Goal: Obtain resource: Download file/media

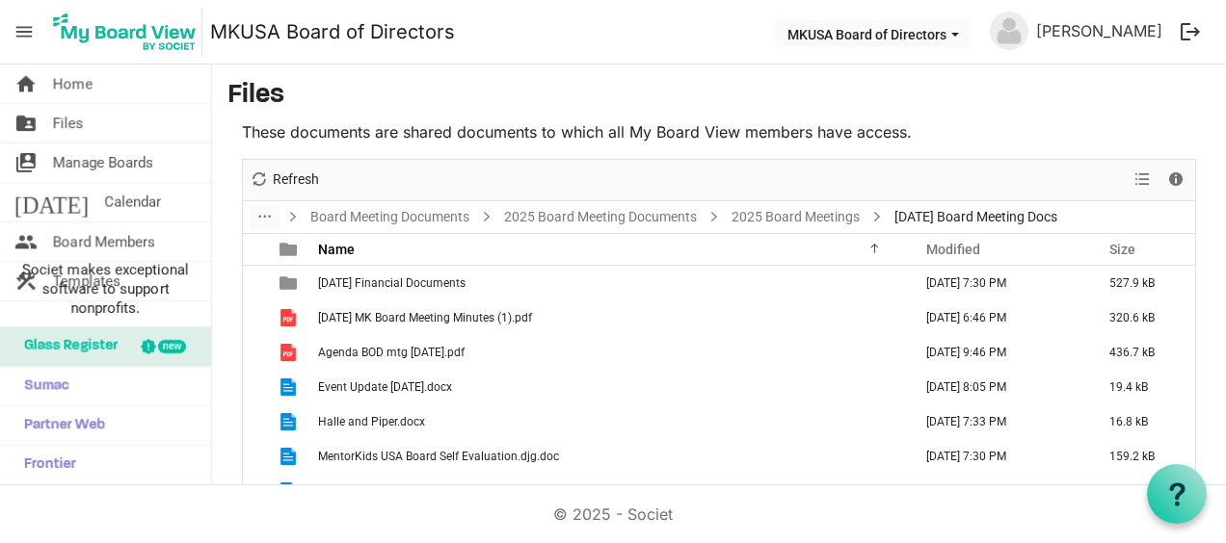
scroll to position [105, 0]
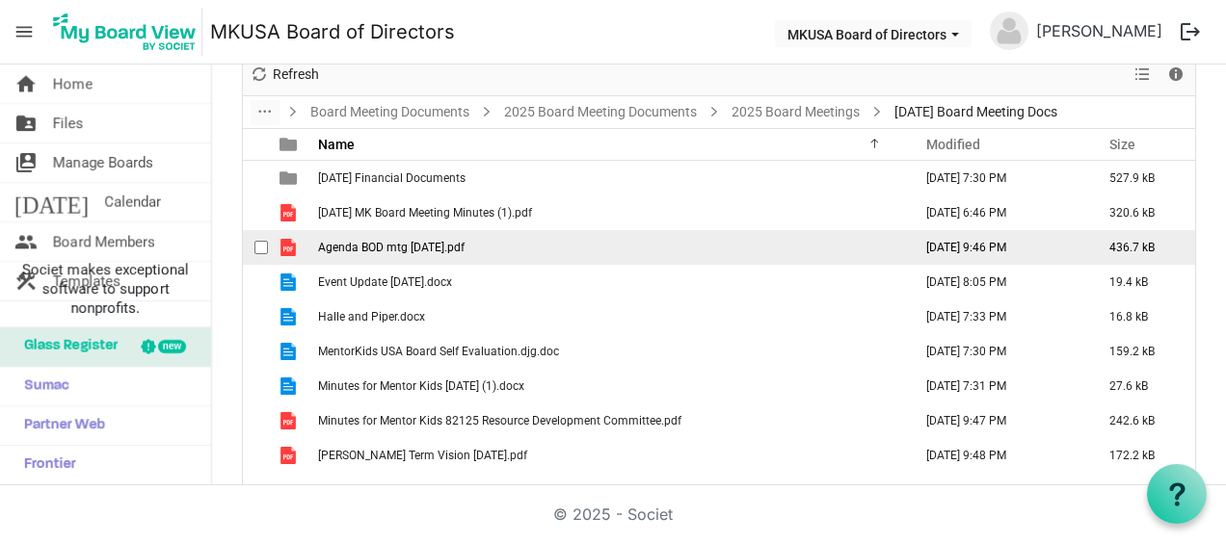
click at [437, 245] on span "Agenda BOD mtg [DATE].pdf" at bounding box center [391, 247] width 146 height 13
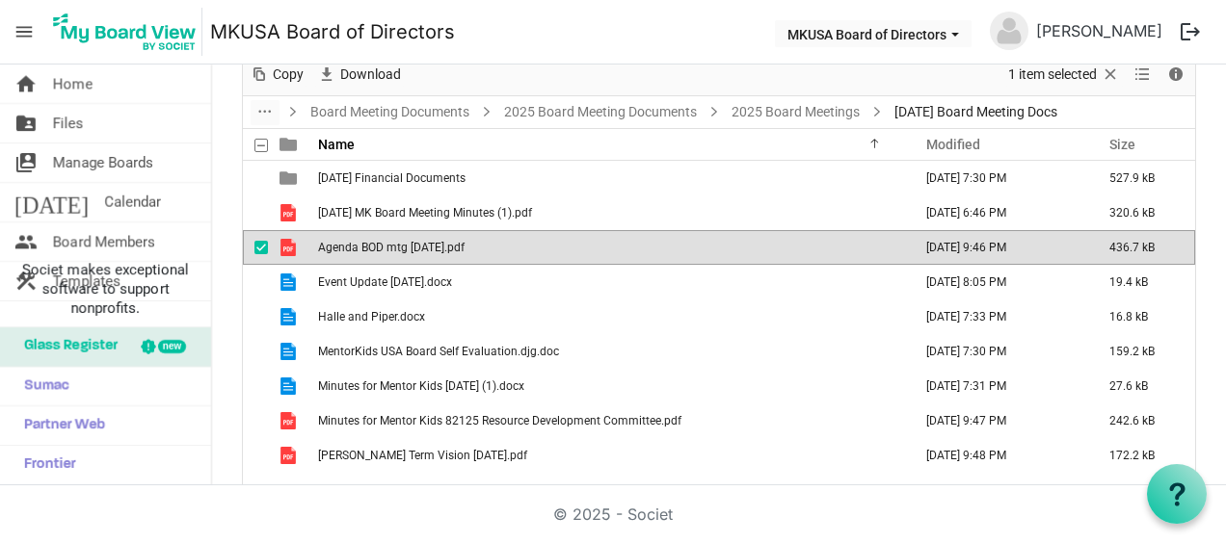
click at [437, 245] on span "Agenda BOD mtg [DATE].pdf" at bounding box center [391, 247] width 146 height 13
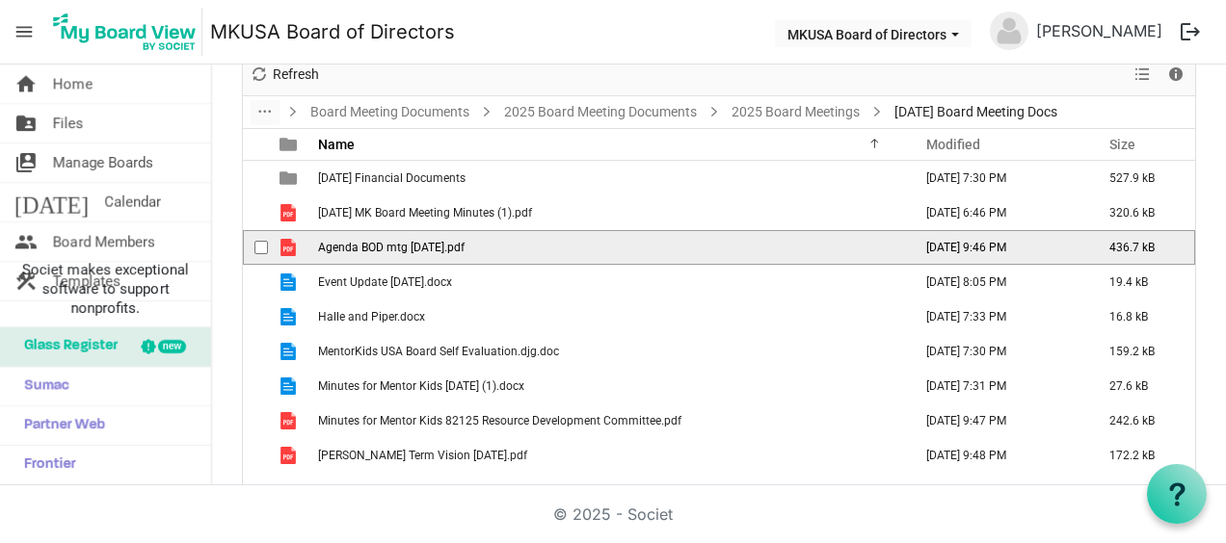
click at [437, 245] on span "Agenda BOD mtg [DATE].pdf" at bounding box center [391, 247] width 146 height 13
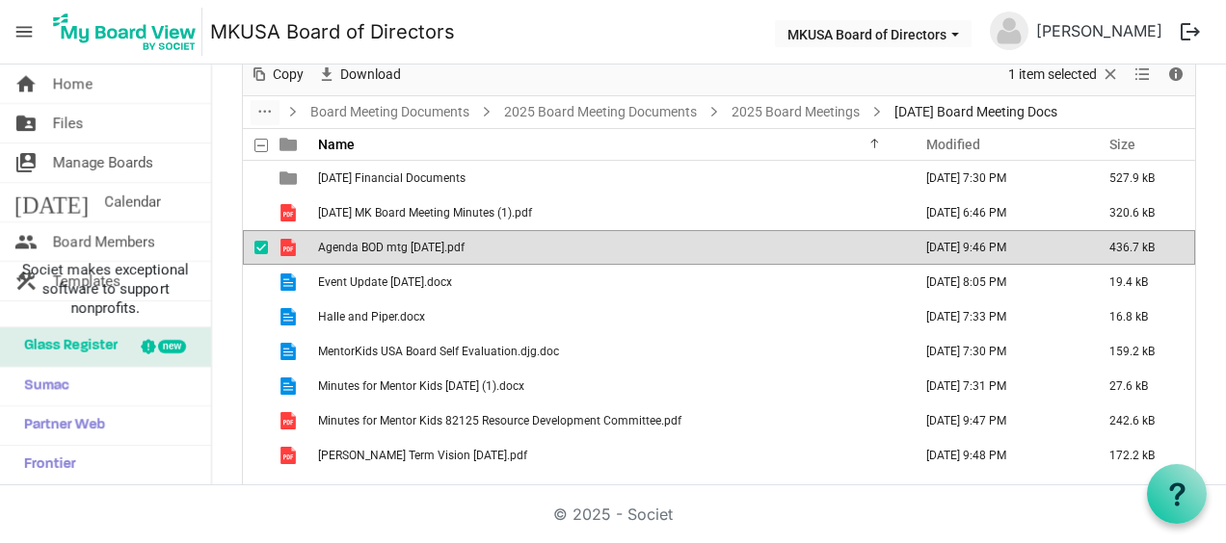
click at [437, 245] on span "Agenda BOD mtg [DATE].pdf" at bounding box center [391, 247] width 146 height 13
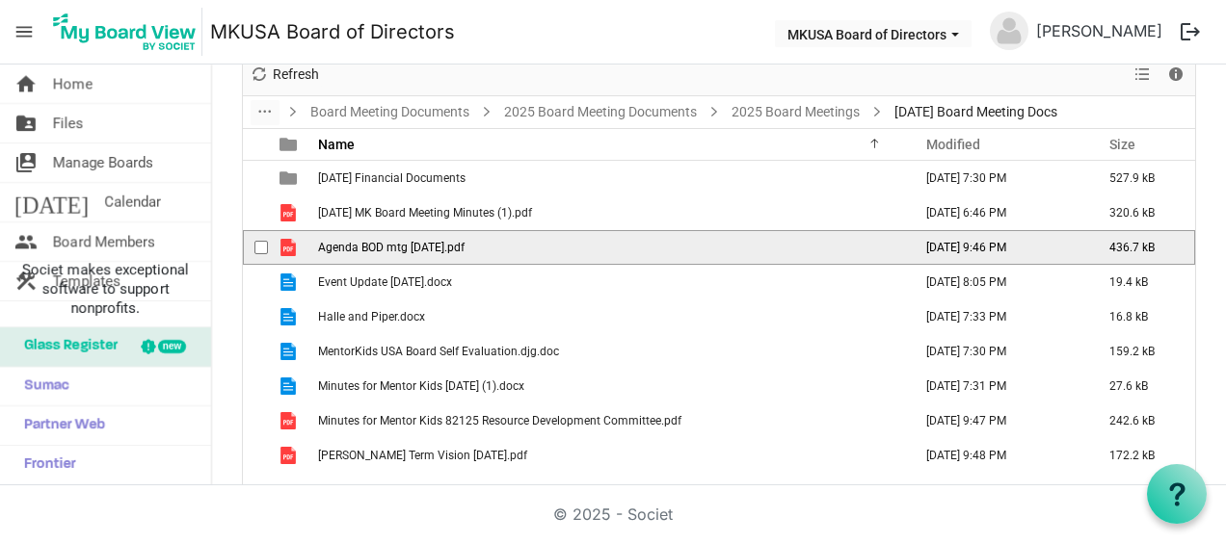
click at [437, 245] on span "Agenda BOD mtg [DATE].pdf" at bounding box center [391, 247] width 146 height 13
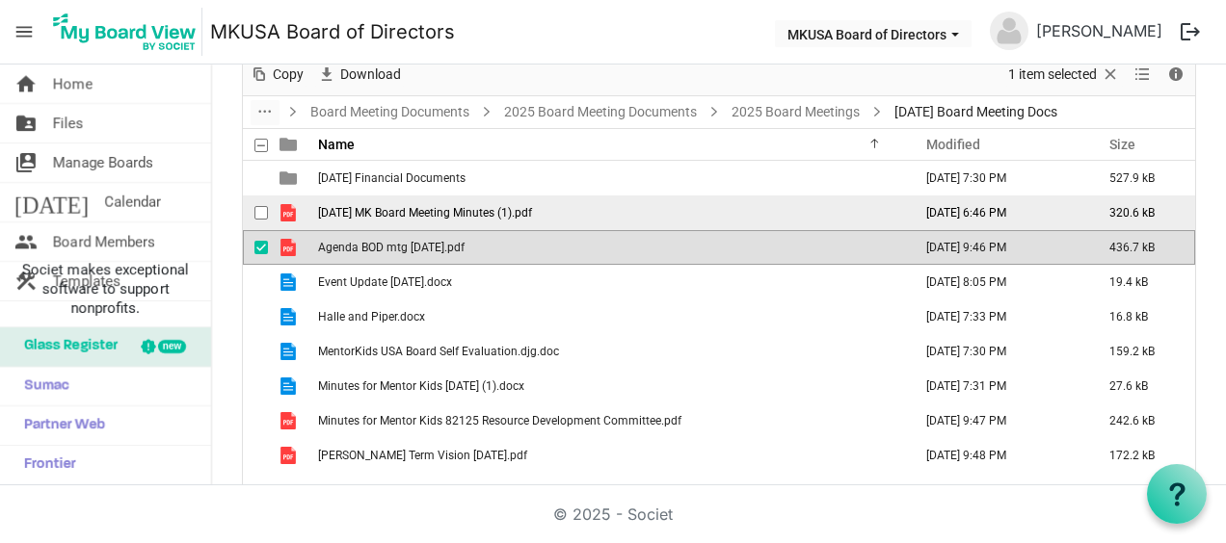
click at [464, 206] on span "[DATE] MK Board Meeting Minutes (1).pdf" at bounding box center [425, 212] width 214 height 13
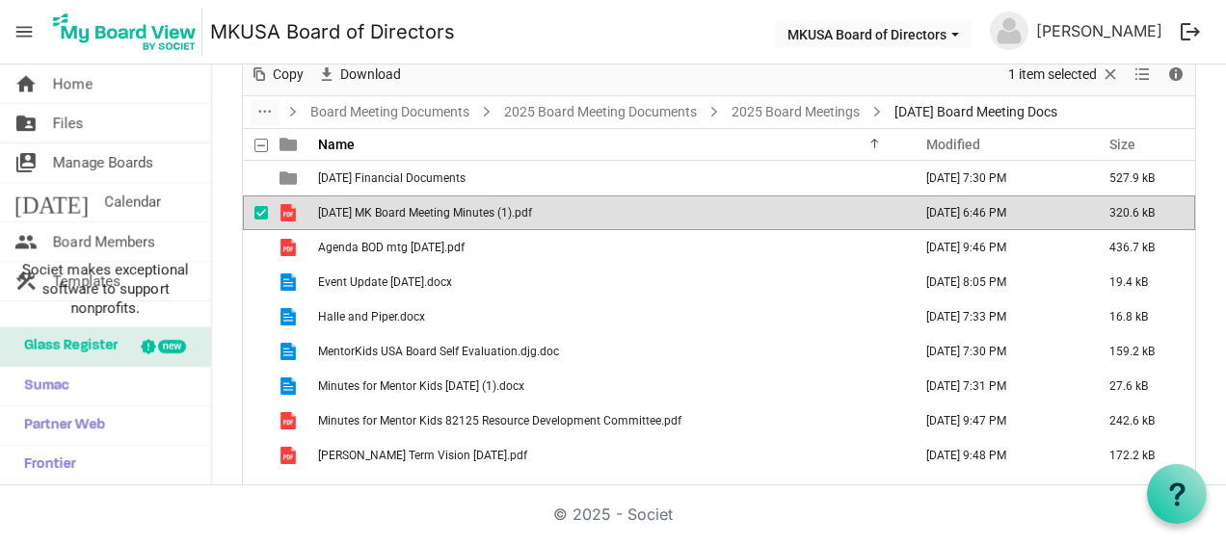
click at [464, 206] on span "[DATE] MK Board Meeting Minutes (1).pdf" at bounding box center [425, 212] width 214 height 13
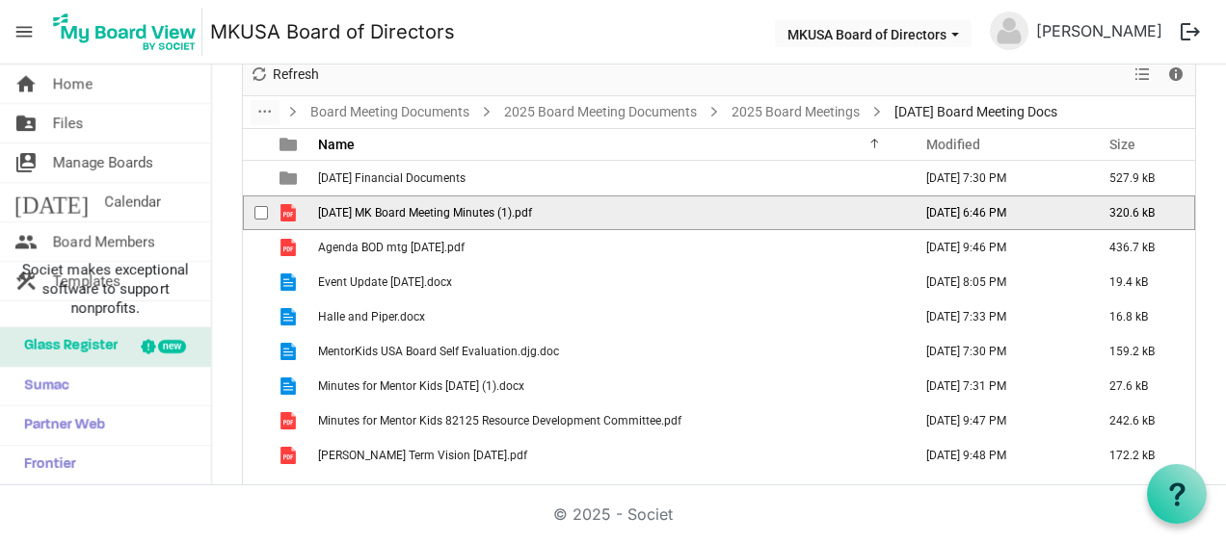
click at [464, 206] on span "[DATE] MK Board Meeting Minutes (1).pdf" at bounding box center [425, 212] width 214 height 13
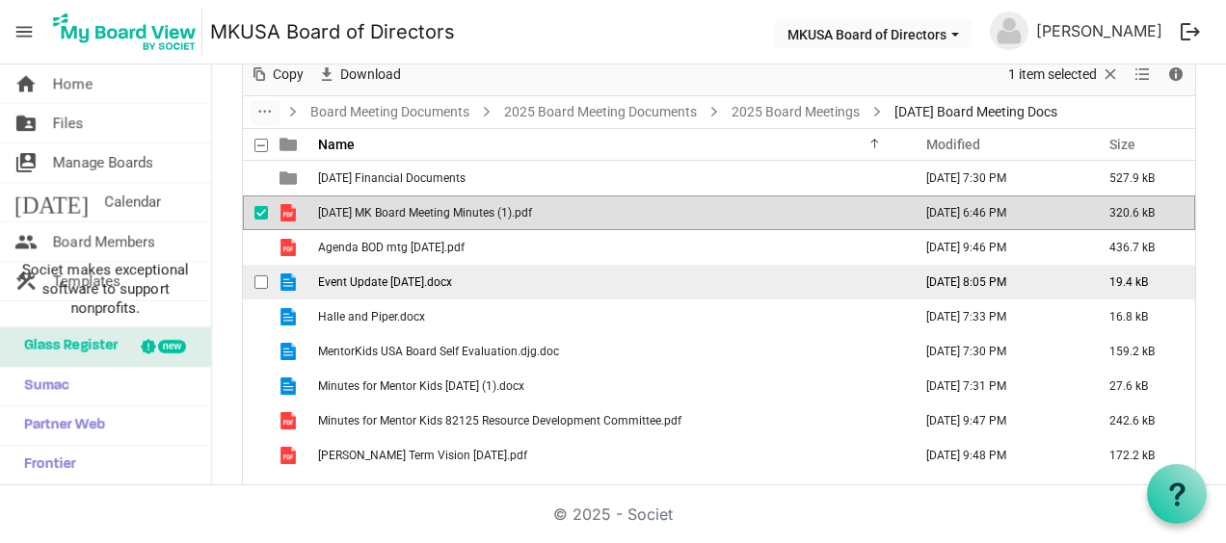
click at [415, 281] on span "Event Update [DATE].docx" at bounding box center [385, 282] width 134 height 13
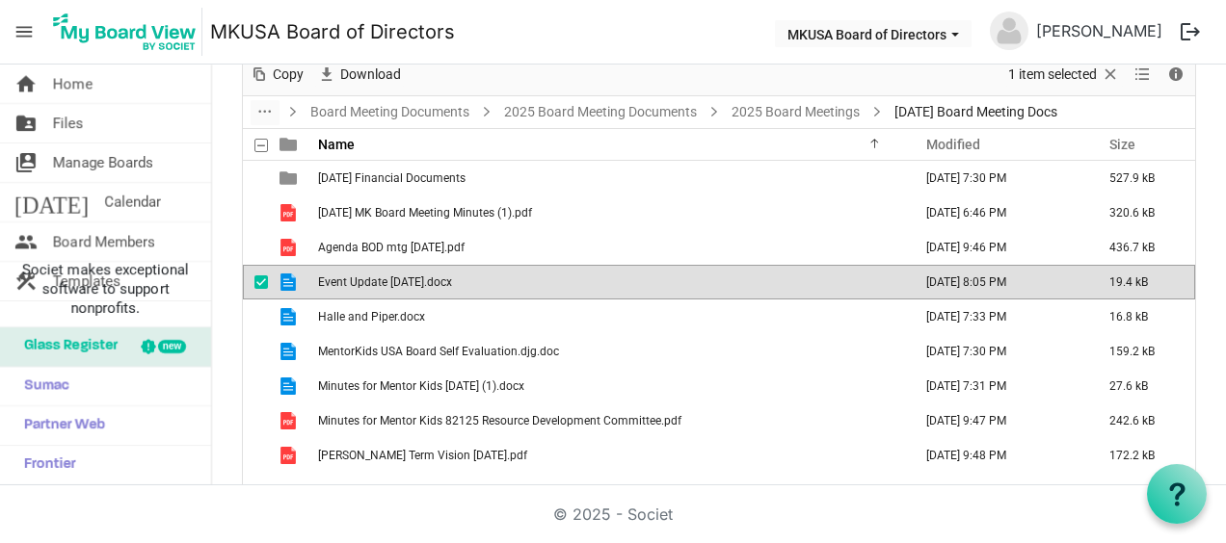
click at [415, 281] on span "Event Update [DATE].docx" at bounding box center [385, 282] width 134 height 13
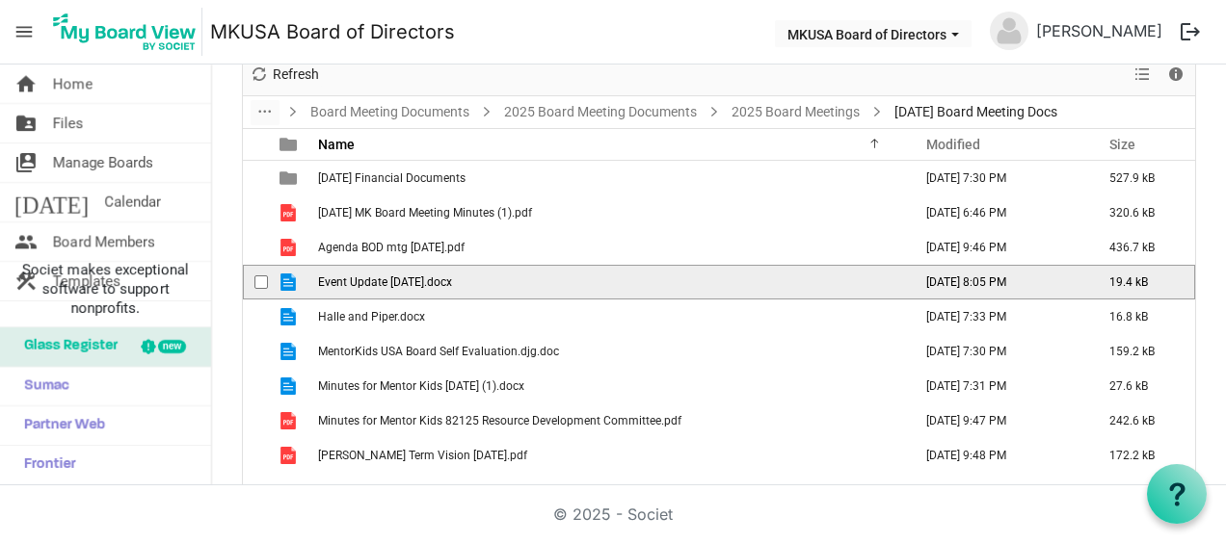
click at [415, 281] on span "Event Update [DATE].docx" at bounding box center [385, 282] width 134 height 13
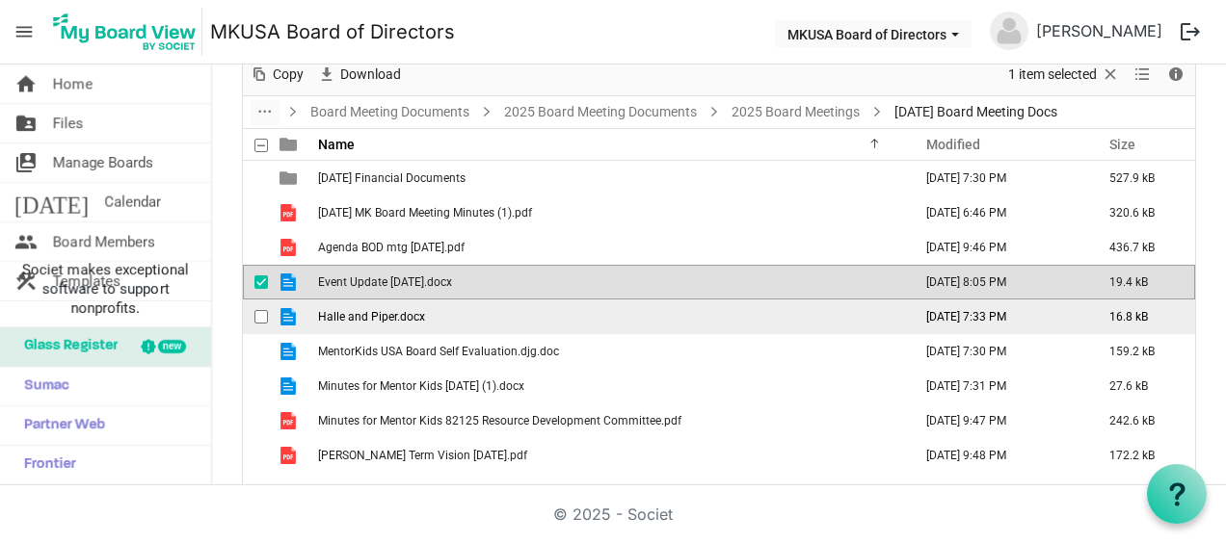
click at [420, 316] on span "Halle and Piper.docx" at bounding box center [371, 316] width 107 height 13
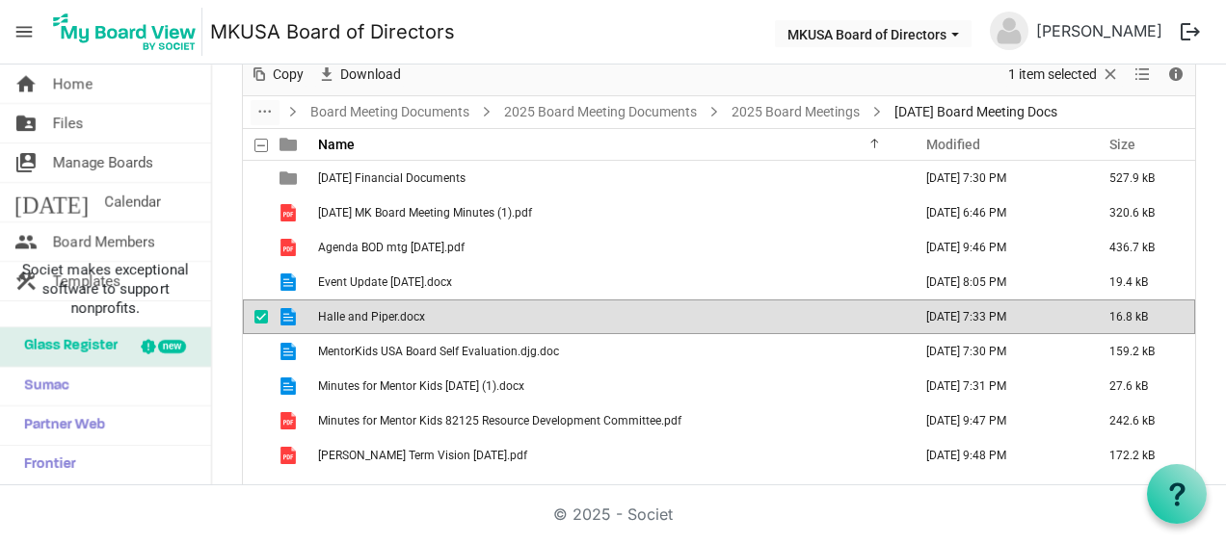
click at [420, 316] on span "Halle and Piper.docx" at bounding box center [371, 316] width 107 height 13
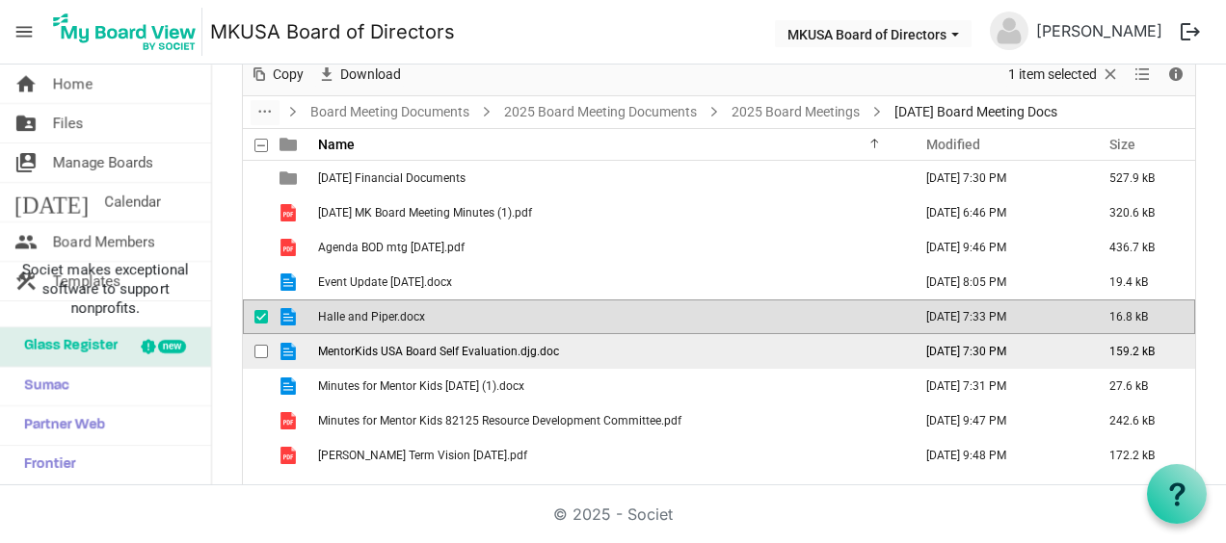
click at [505, 347] on span "MentorKids USA Board Self Evaluation.djg.doc" at bounding box center [438, 351] width 241 height 13
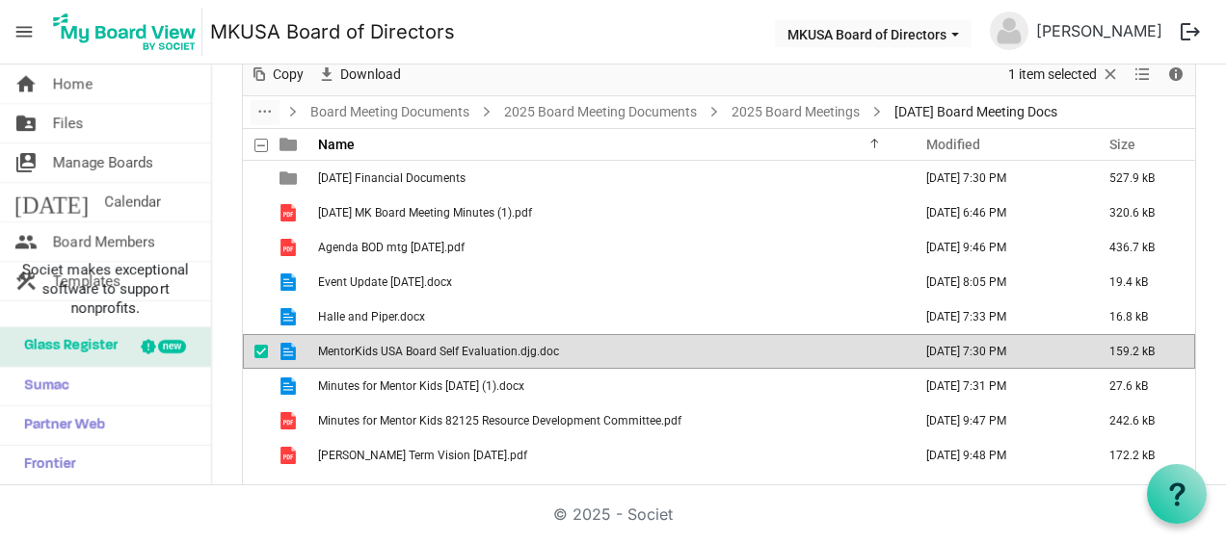
click at [505, 347] on span "MentorKids USA Board Self Evaluation.djg.doc" at bounding box center [438, 351] width 241 height 13
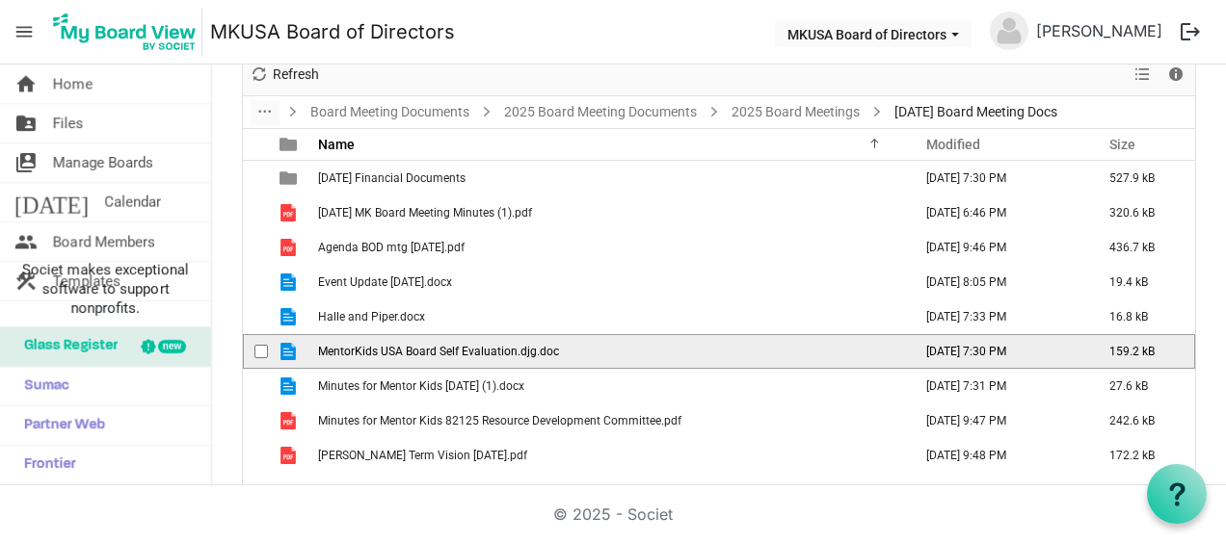
click at [505, 347] on span "MentorKids USA Board Self Evaluation.djg.doc" at bounding box center [438, 351] width 241 height 13
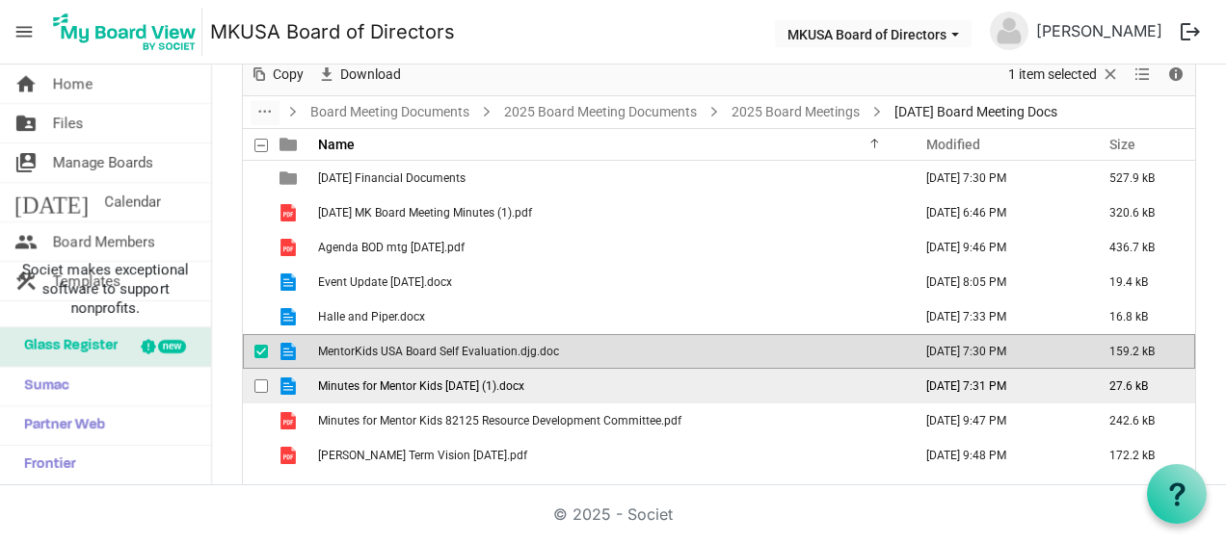
click at [494, 384] on span "Minutes for Mentor Kids [DATE] (1).docx" at bounding box center [421, 386] width 206 height 13
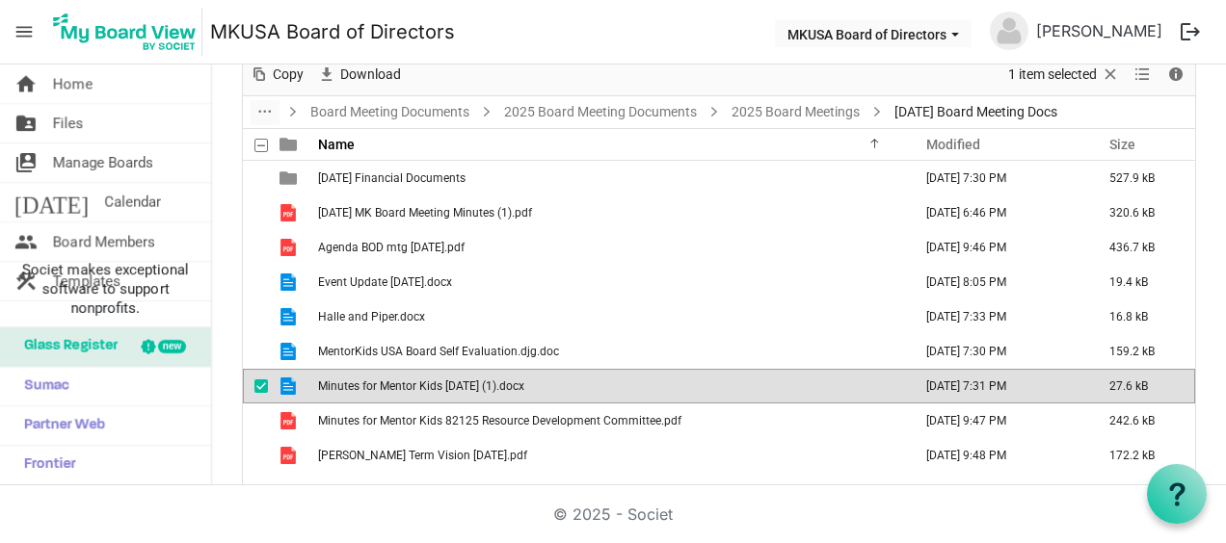
click at [445, 383] on span "Minutes for Mentor Kids [DATE] (1).docx" at bounding box center [421, 386] width 206 height 13
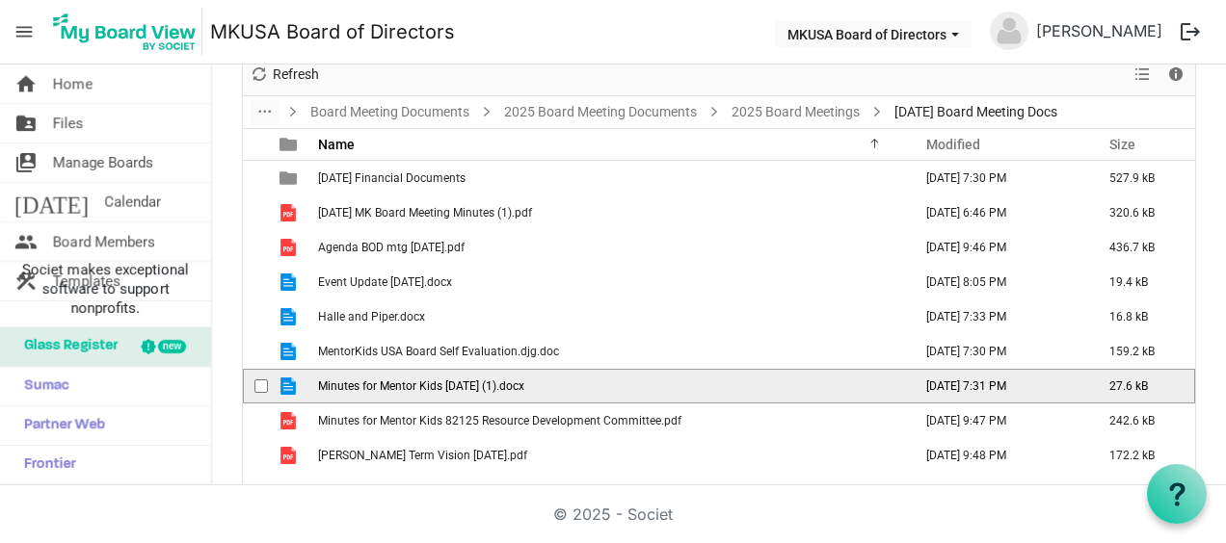
click at [445, 383] on span "Minutes for Mentor Kids [DATE] (1).docx" at bounding box center [421, 386] width 206 height 13
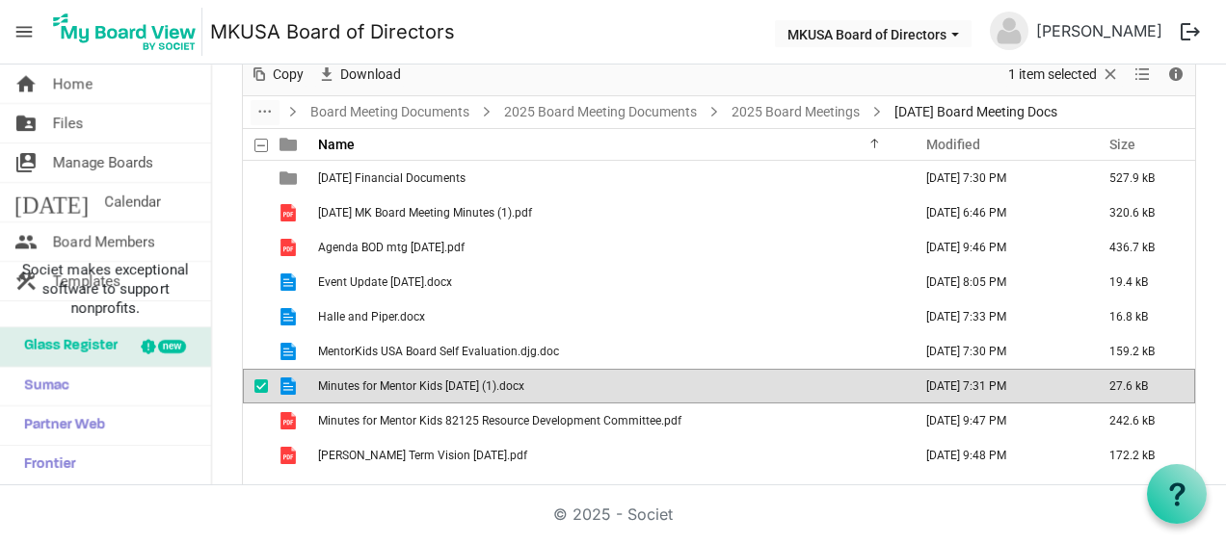
click at [445, 383] on span "Minutes for Mentor Kids [DATE] (1).docx" at bounding box center [421, 386] width 206 height 13
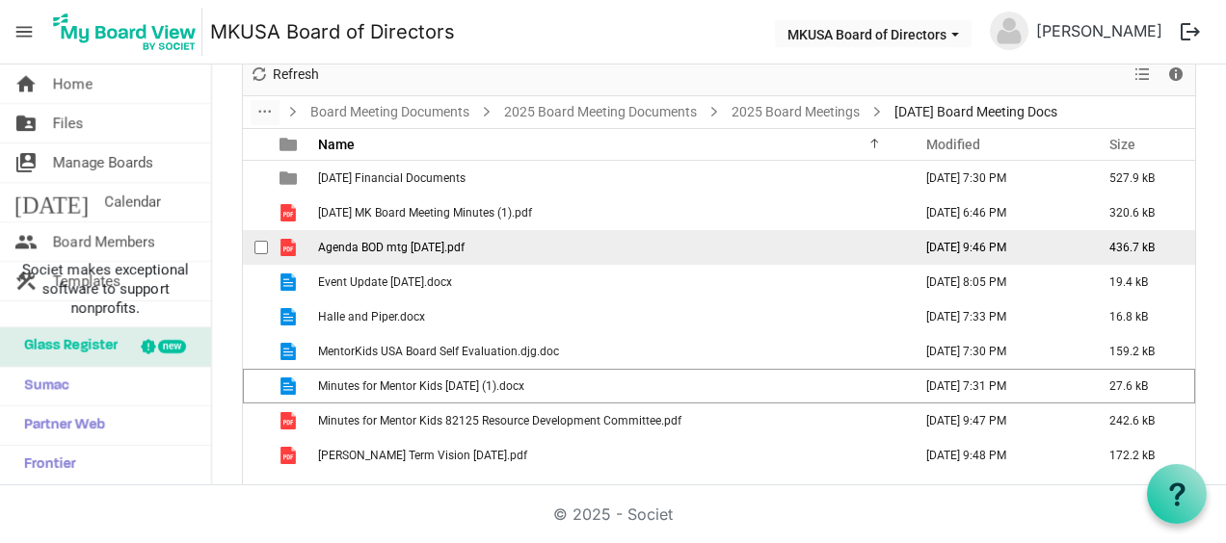
click at [590, 421] on span "Minutes for Mentor Kids 82125 Resource Development Committee.pdf" at bounding box center [499, 420] width 363 height 13
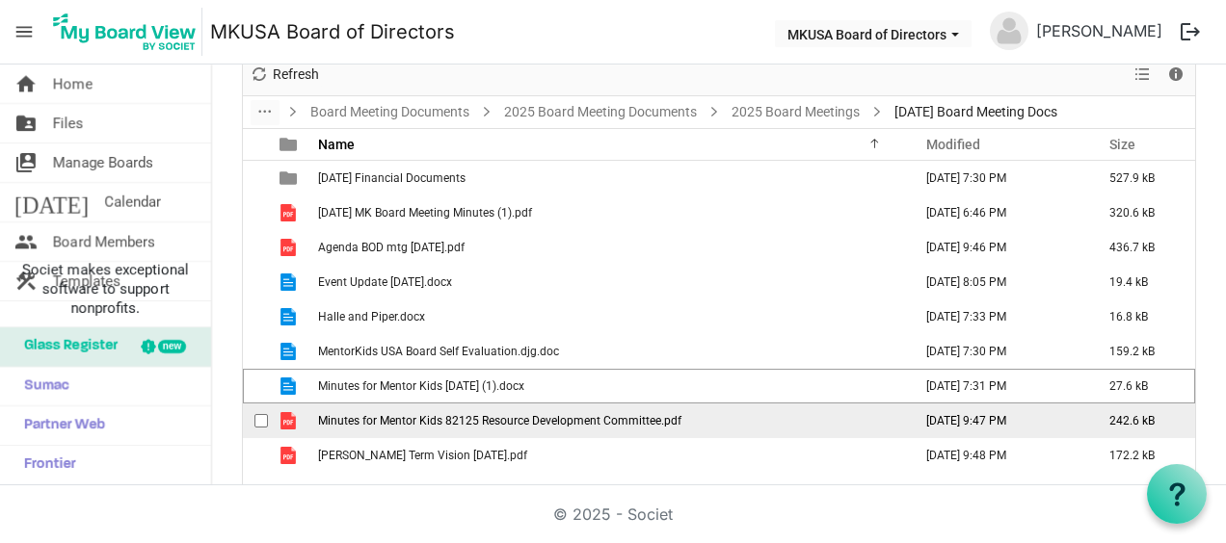
click at [596, 416] on span "Minutes for Mentor Kids 82125 Resource Development Committee.pdf" at bounding box center [499, 420] width 363 height 13
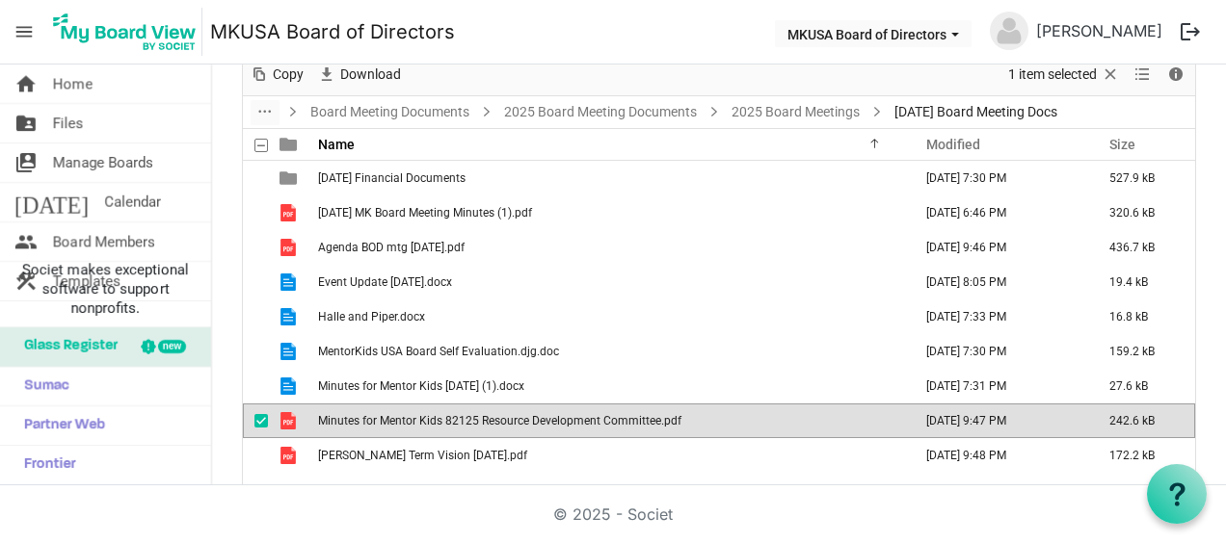
click at [572, 417] on span "Minutes for Mentor Kids 82125 Resource Development Committee.pdf" at bounding box center [499, 420] width 363 height 13
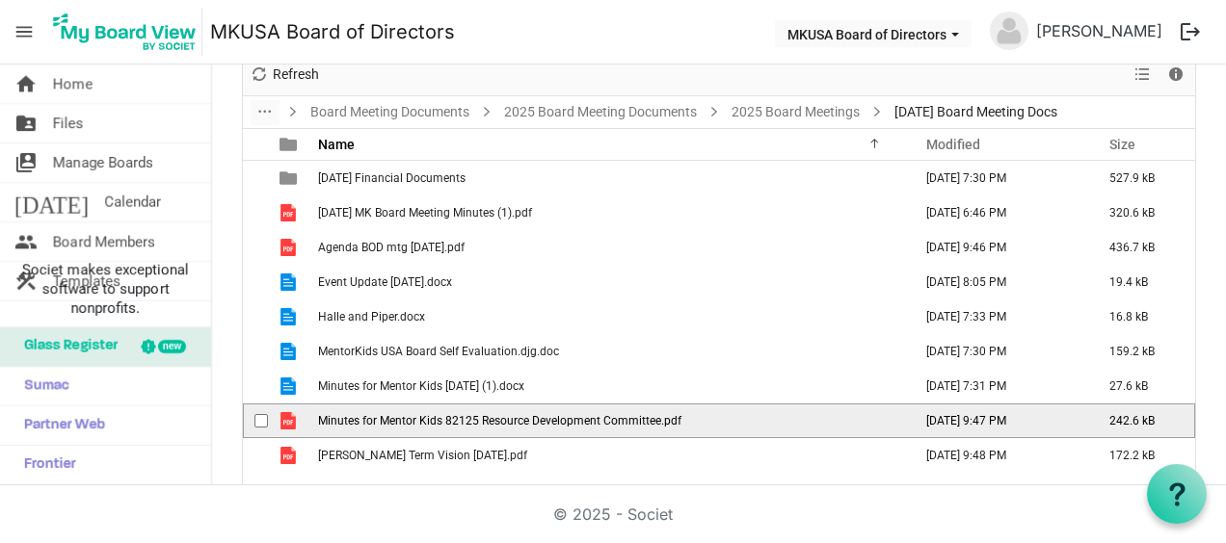
click at [572, 417] on span "Minutes for Mentor Kids 82125 Resource Development Committee.pdf" at bounding box center [499, 420] width 363 height 13
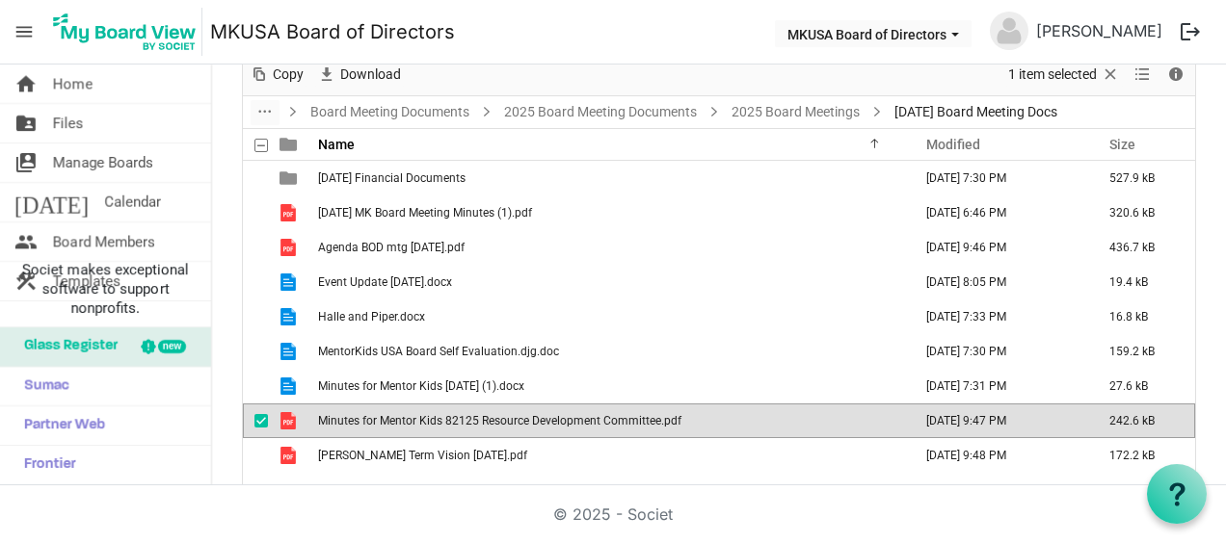
scroll to position [121, 0]
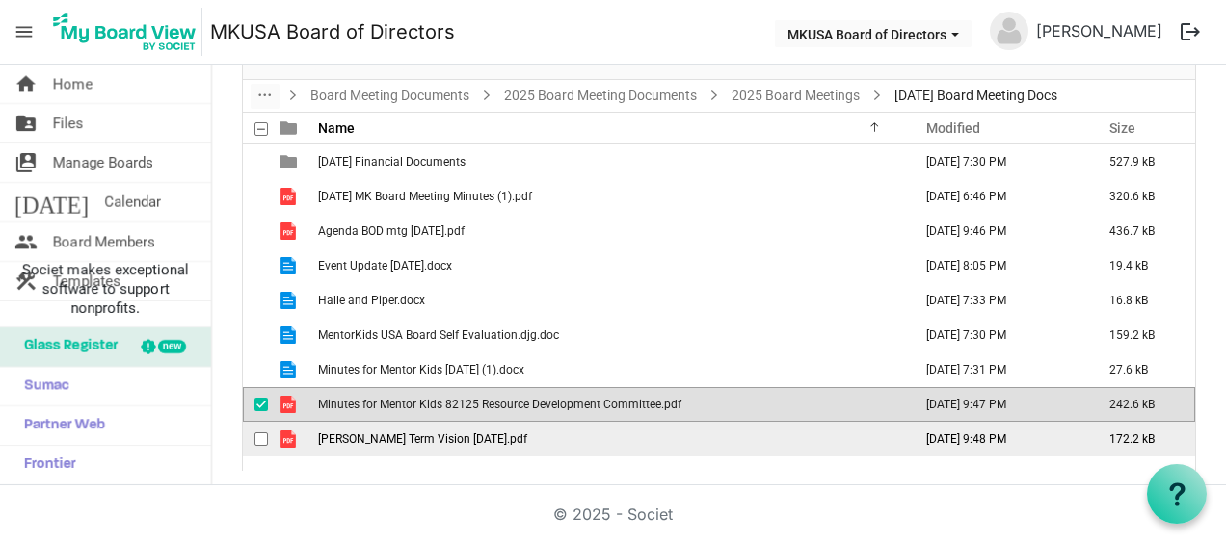
click at [441, 447] on td "[PERSON_NAME] Term Vision [DATE].pdf" at bounding box center [609, 439] width 594 height 35
